Goal: Task Accomplishment & Management: Complete application form

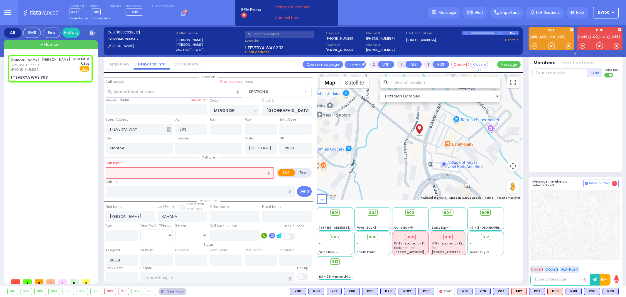
select select "SECTION 6"
select select
radio input "true"
select select
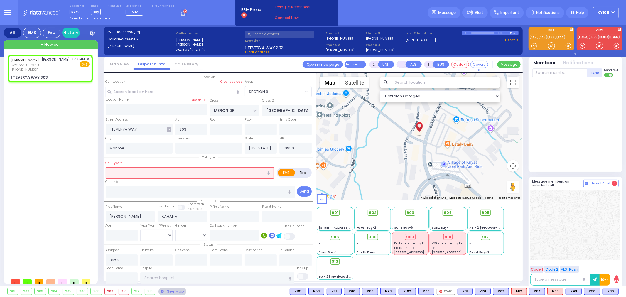
select select "Hatzalah Garages"
select select "SECTION 6"
select select
type input "not"
radio input "true"
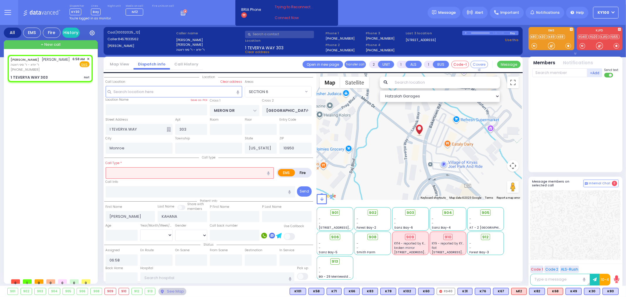
select select
select select "Hatzalah Garages"
select select "SECTION 6"
type input "1"
type input "0"
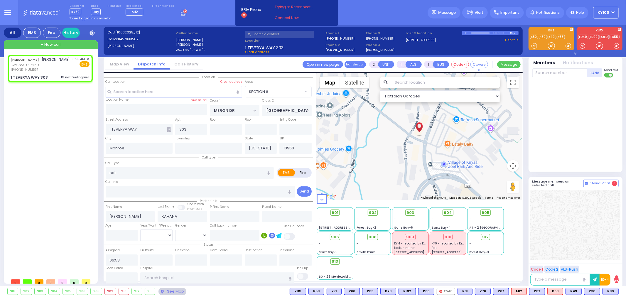
select select
type input "Pt not feeling well"
radio input "true"
select select
select select "Hatzalah Garages"
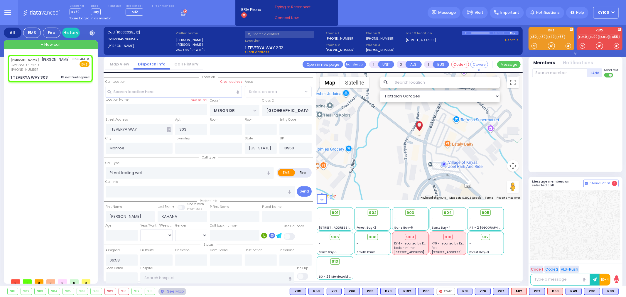
select select "SECTION 6"
select select
radio input "true"
select select
select select "Hatzalah Garages"
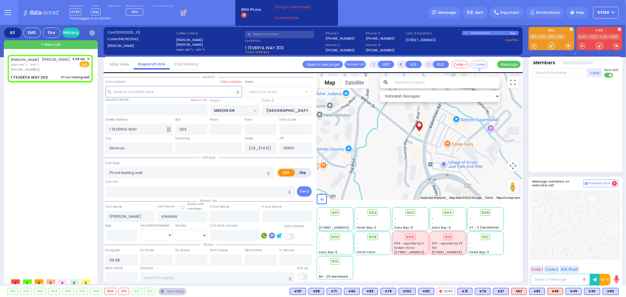
select select "SECTION 6"
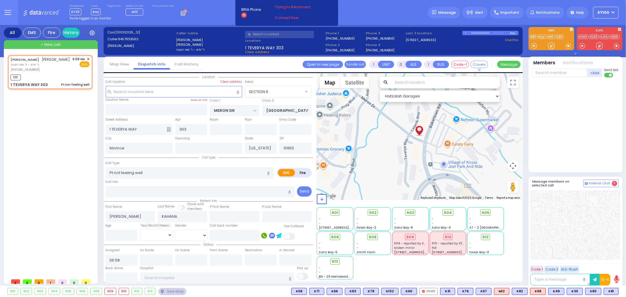
select select
radio input "true"
select select
type input "07:01"
select select "Hatzalah Garages"
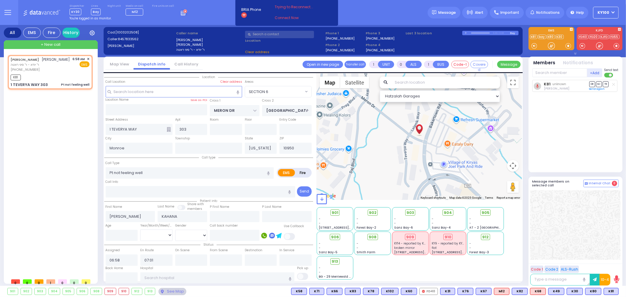
select select "SECTION 6"
select select
radio input "true"
select select
select select "Hatzalah Garages"
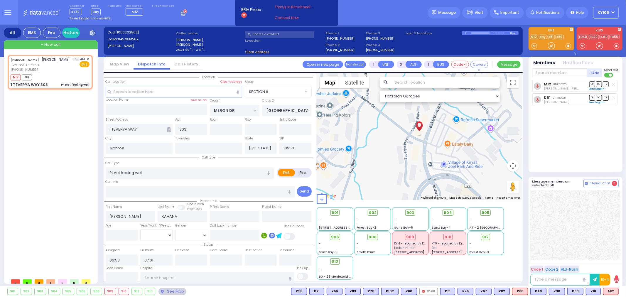
select select "SECTION 6"
select select
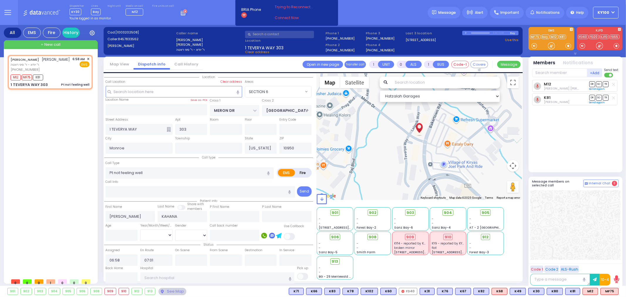
radio input "true"
select select
select select "Hatzalah Garages"
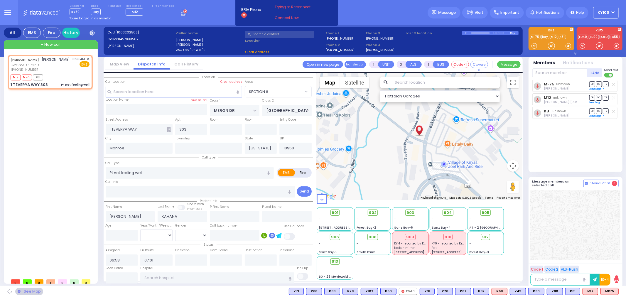
select select "SECTION 6"
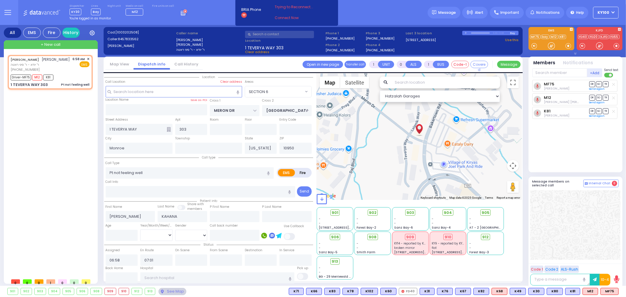
select select
radio input "true"
select select
select select "Hatzalah Garages"
select select "SECTION 6"
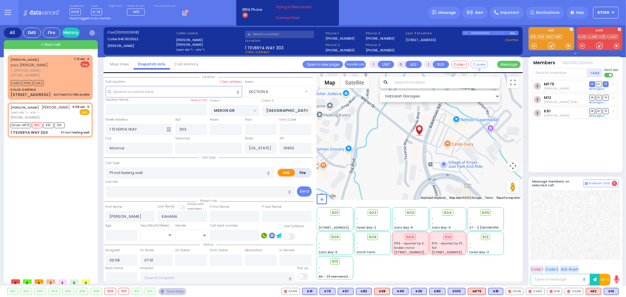
select select
radio input "true"
select select
select select "Hatzalah Garages"
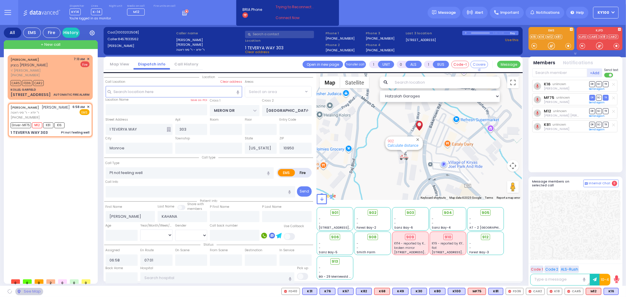
select select "SECTION 6"
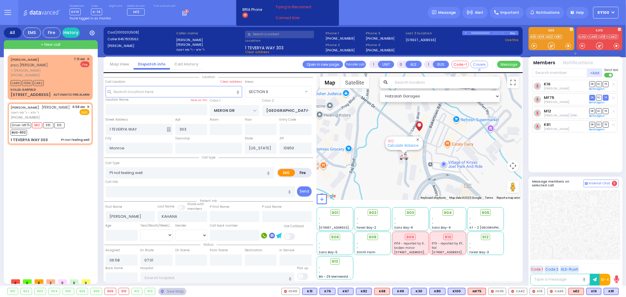
select select
radio input "true"
select select
select select "Hatzalah Garages"
select select "SECTION 6"
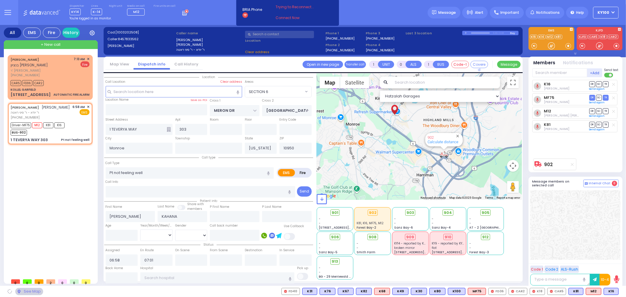
type input "6"
select select
radio input "true"
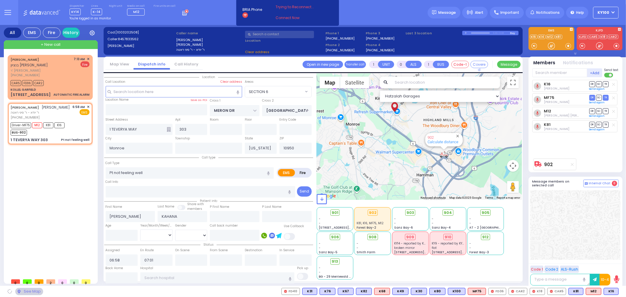
type input "Unknown"
select select "Year"
select select "Hatzalah Garages"
select select "SECTION 6"
